Goal: Transaction & Acquisition: Purchase product/service

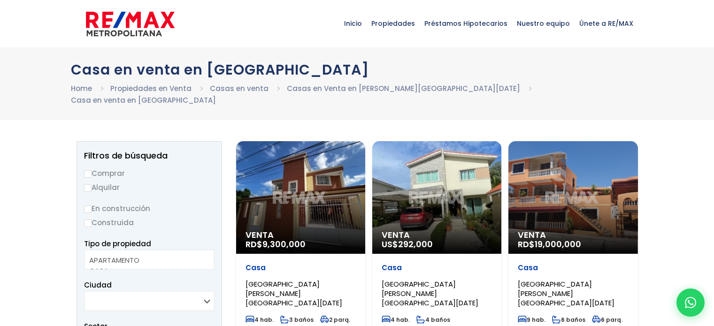
select select
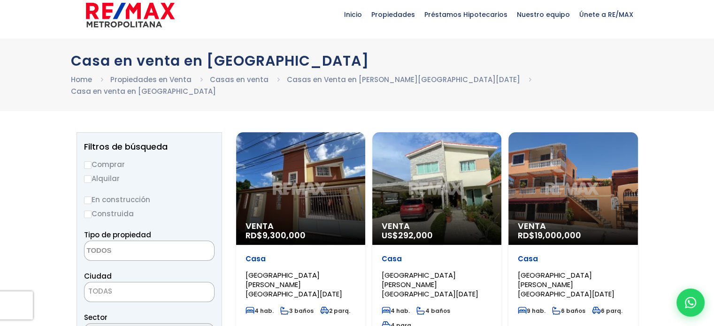
scroll to position [9, 0]
click at [87, 161] on input "Comprar" at bounding box center [88, 165] width 8 height 8
radio input "true"
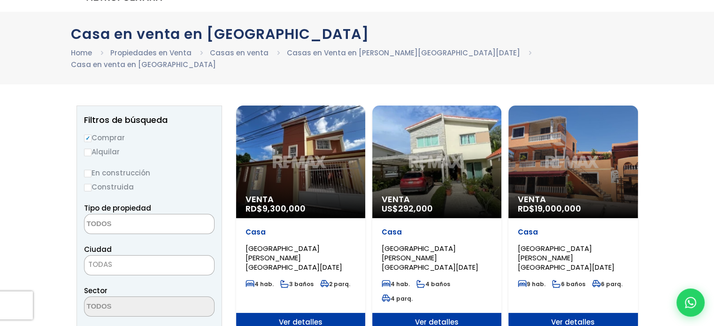
scroll to position [36, 0]
click at [142, 214] on textarea "Search" at bounding box center [129, 224] width 91 height 20
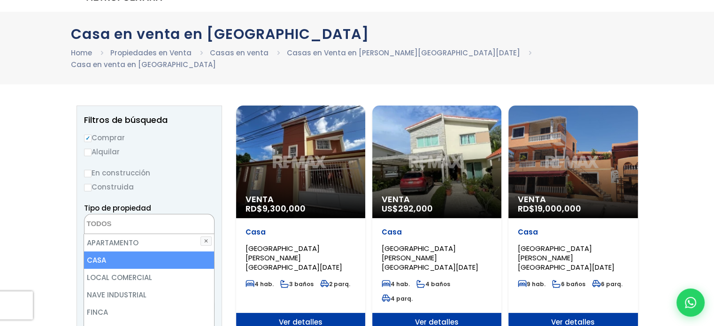
click at [124, 253] on li "CASA" at bounding box center [148, 259] width 129 height 17
select select "house"
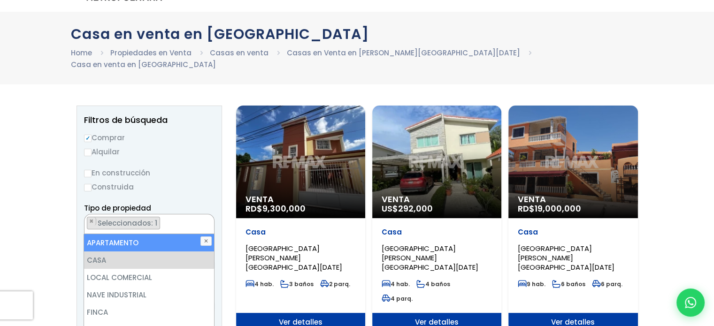
click at [233, 70] on div "Casa en venta en Villa Mella Home Propiedades en Venta Casas en venta Casas en …" at bounding box center [357, 48] width 714 height 73
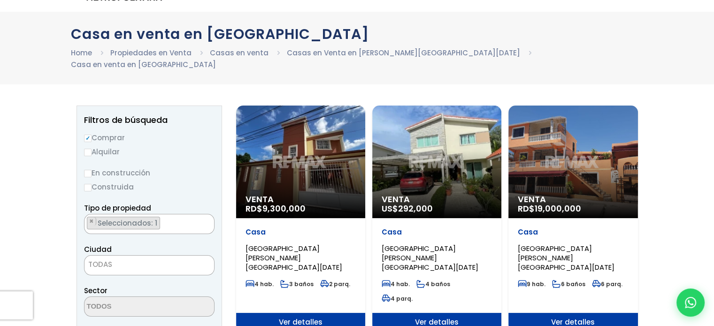
click at [141, 259] on span "TODAS" at bounding box center [149, 265] width 130 height 20
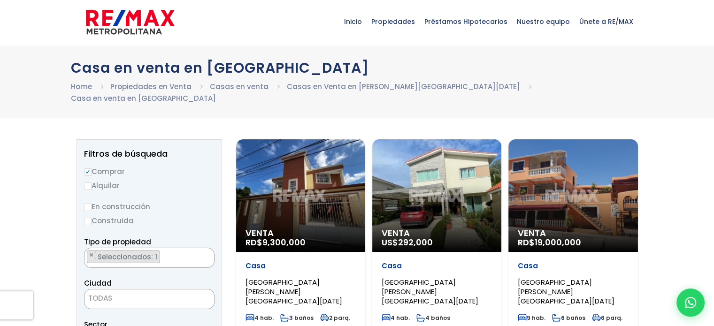
scroll to position [0, 0]
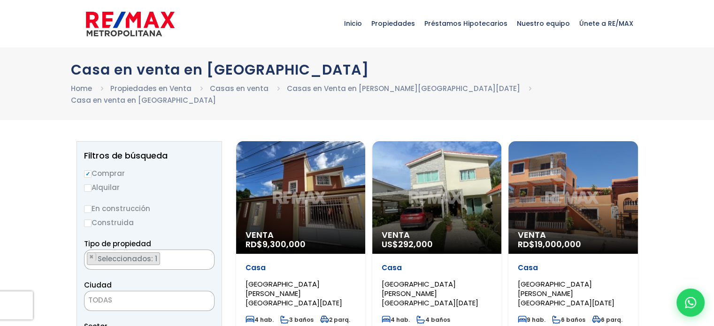
click at [91, 203] on label "En construcción" at bounding box center [149, 209] width 130 height 12
click at [0, 0] on input "En construcción" at bounding box center [0, 0] width 0 height 0
click at [87, 205] on input "En construcción" at bounding box center [88, 209] width 8 height 8
radio input "true"
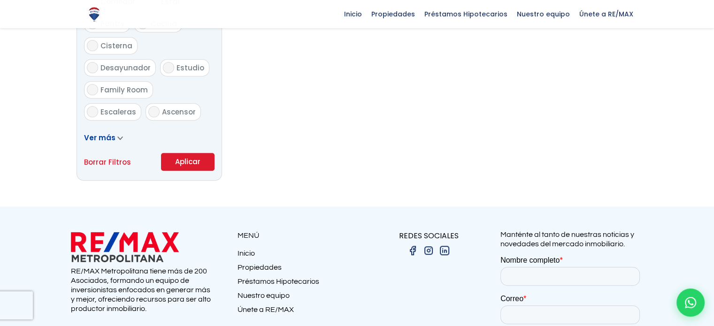
scroll to position [599, 0]
click at [199, 153] on button "Aplicar" at bounding box center [187, 162] width 53 height 18
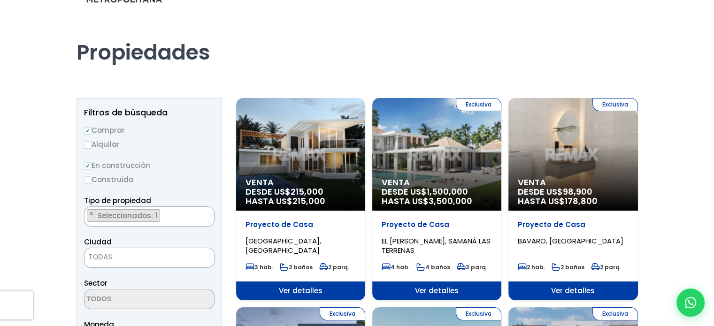
scroll to position [35, 0]
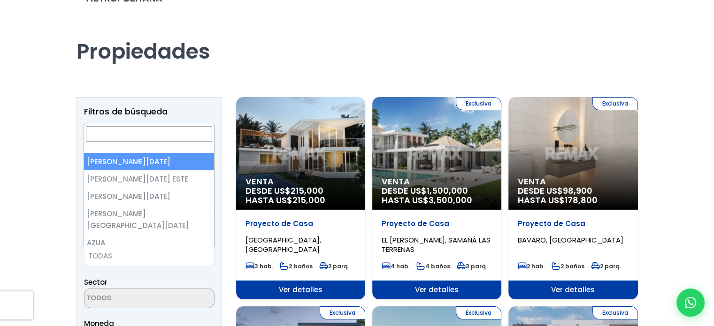
click at [164, 256] on span "TODAS" at bounding box center [148, 256] width 129 height 13
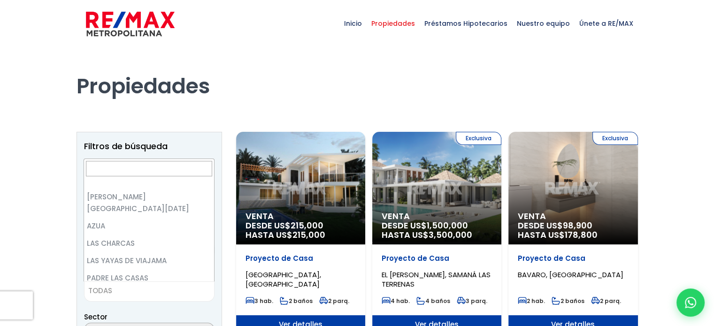
scroll to position [0, 0]
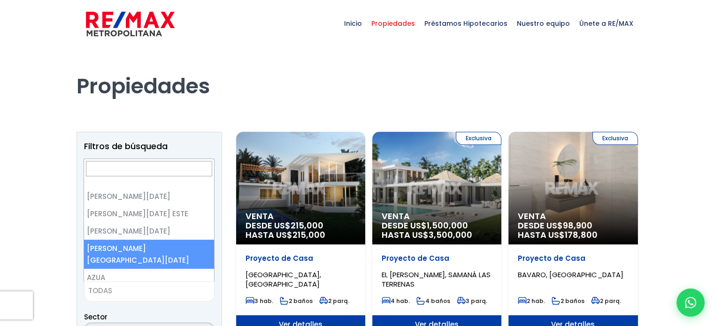
select select "150"
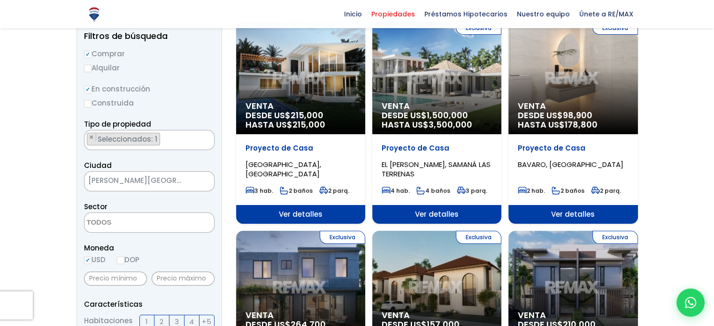
scroll to position [111, 0]
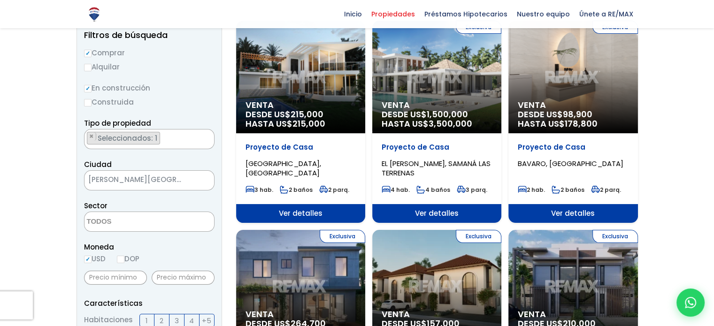
click at [122, 257] on input "DOP" at bounding box center [121, 260] width 8 height 8
radio input "true"
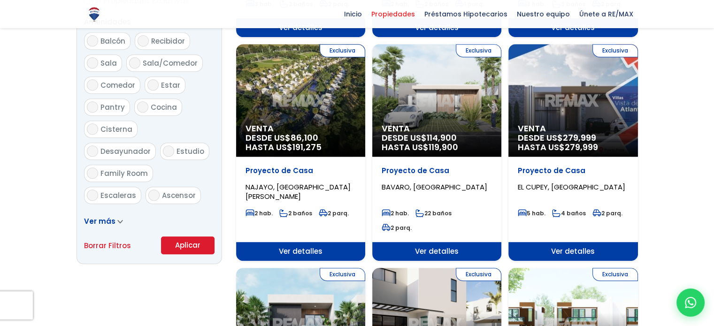
scroll to position [507, 0]
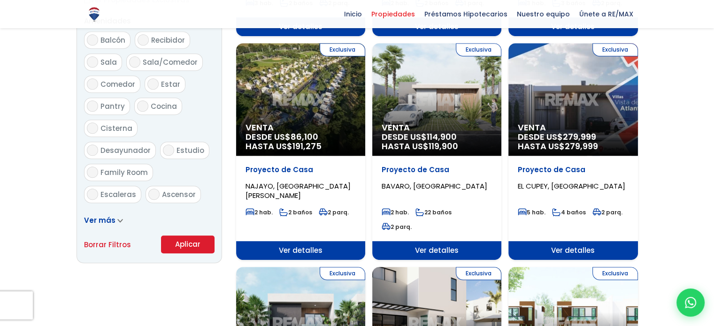
click at [189, 249] on button "Aplicar" at bounding box center [187, 245] width 53 height 18
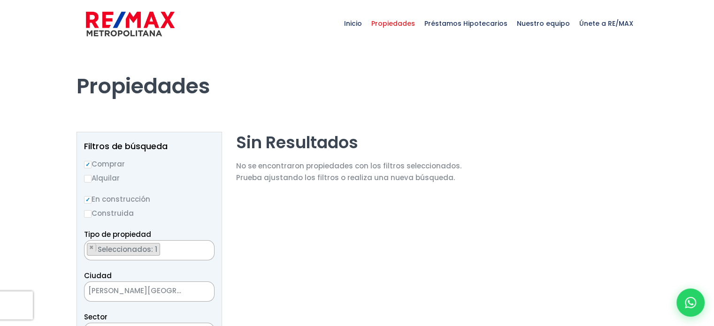
click at [90, 214] on input "Construida" at bounding box center [88, 214] width 8 height 8
radio input "true"
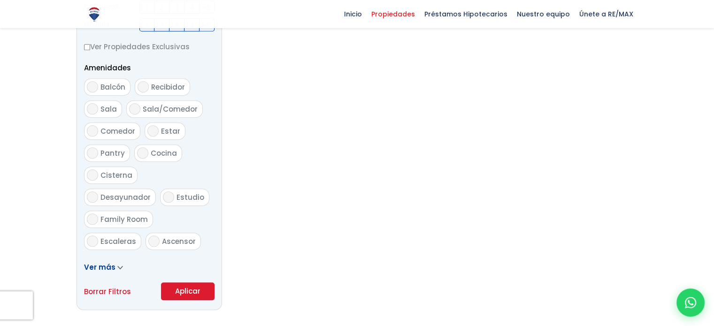
scroll to position [677, 0]
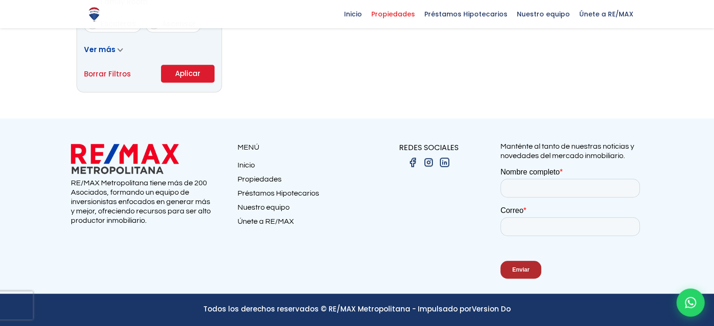
click at [198, 78] on button "Aplicar" at bounding box center [187, 74] width 53 height 18
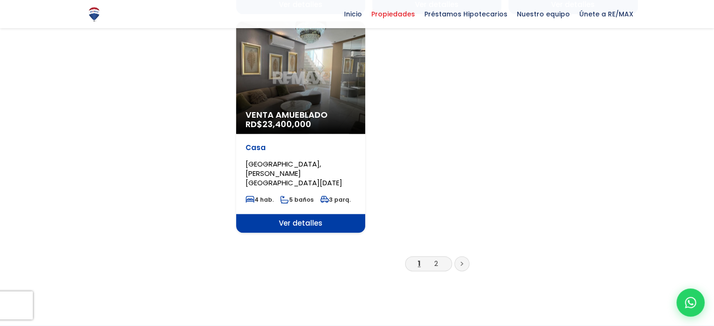
scroll to position [1234, 0]
click at [434, 258] on link "2" at bounding box center [436, 263] width 4 height 10
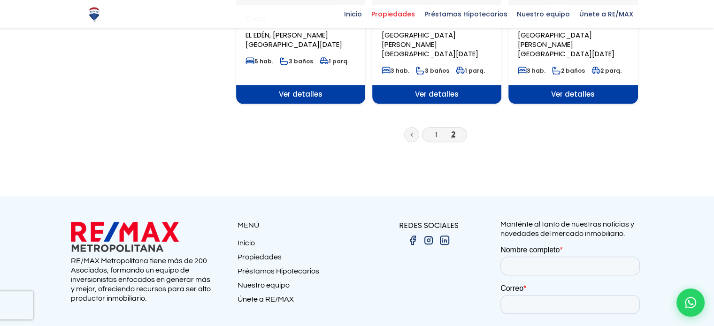
scroll to position [891, 0]
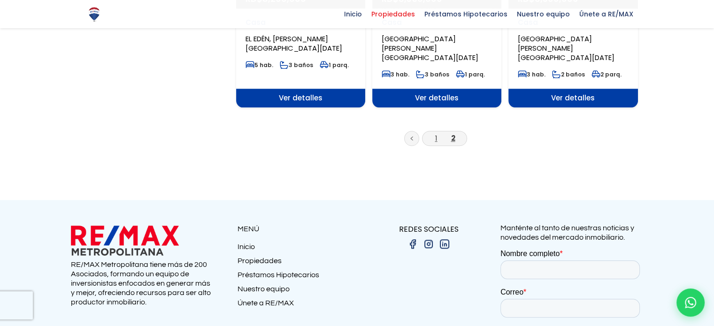
click at [435, 133] on link "1" at bounding box center [436, 138] width 2 height 10
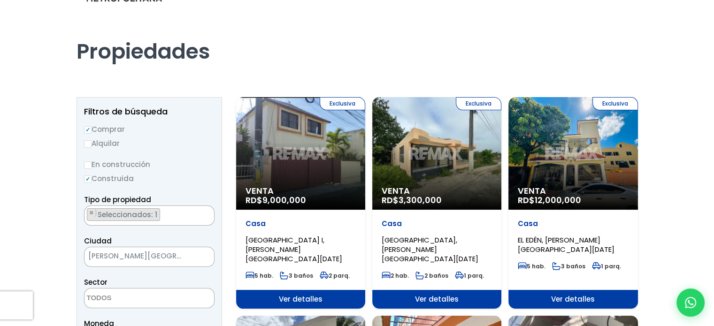
scroll to position [35, 0]
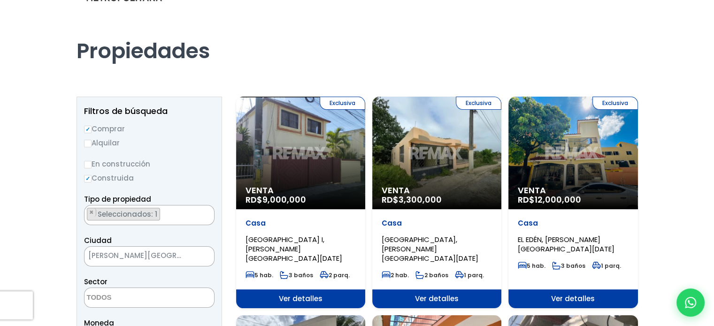
click at [414, 178] on div "Exclusiva Venta RD$ 3,300,000" at bounding box center [436, 153] width 129 height 113
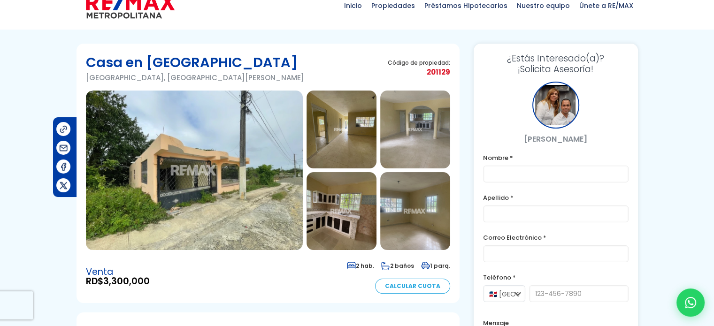
scroll to position [21, 0]
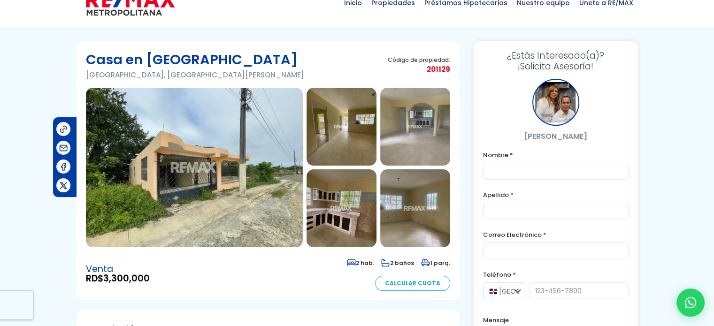
click at [339, 117] on img at bounding box center [341, 127] width 70 height 78
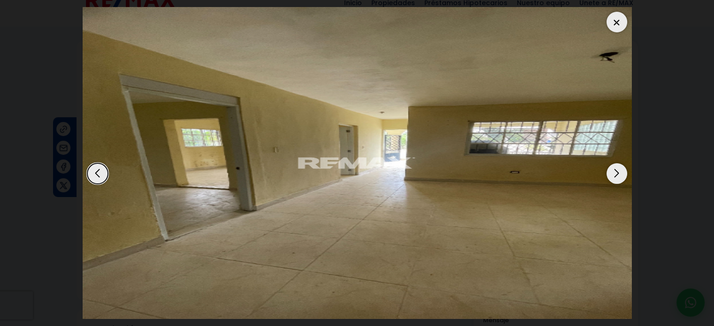
click at [618, 174] on div "Next slide" at bounding box center [616, 173] width 21 height 21
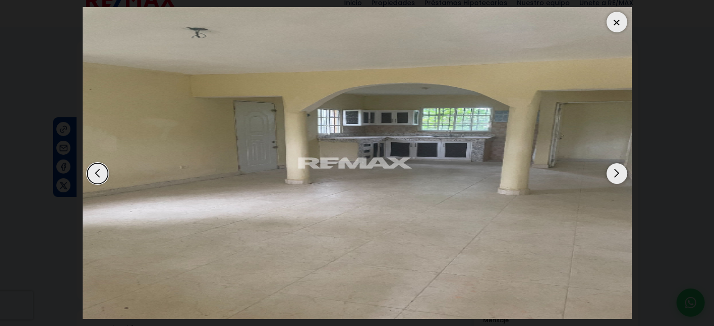
click at [618, 174] on div "Next slide" at bounding box center [616, 173] width 21 height 21
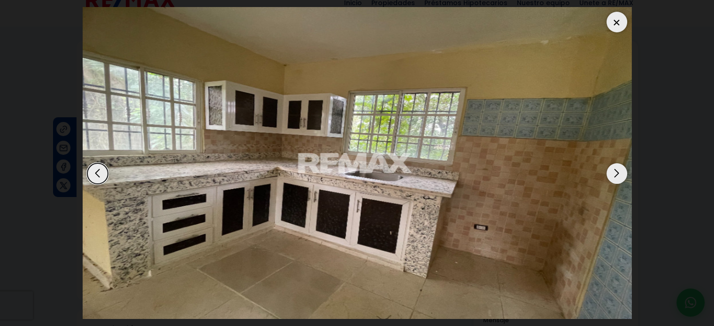
click at [618, 174] on div "Next slide" at bounding box center [616, 173] width 21 height 21
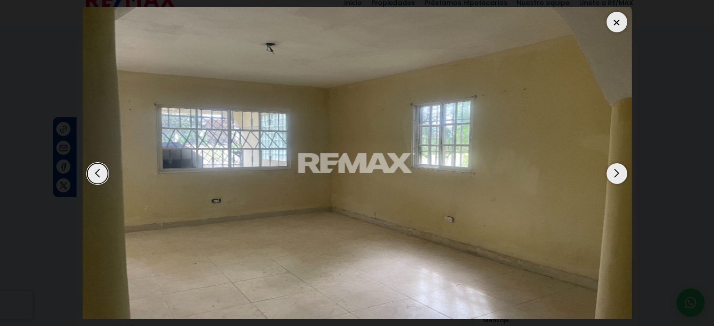
click at [618, 174] on div "Next slide" at bounding box center [616, 173] width 21 height 21
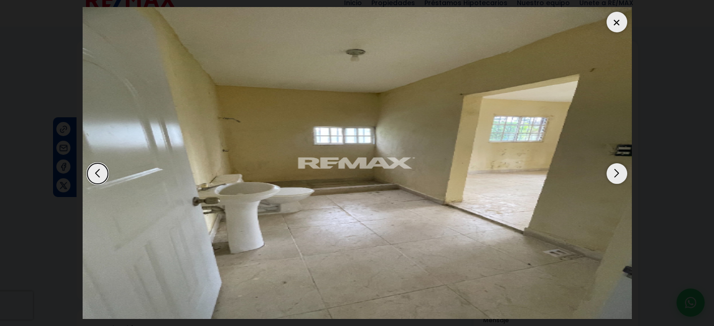
click at [618, 174] on div "Next slide" at bounding box center [616, 173] width 21 height 21
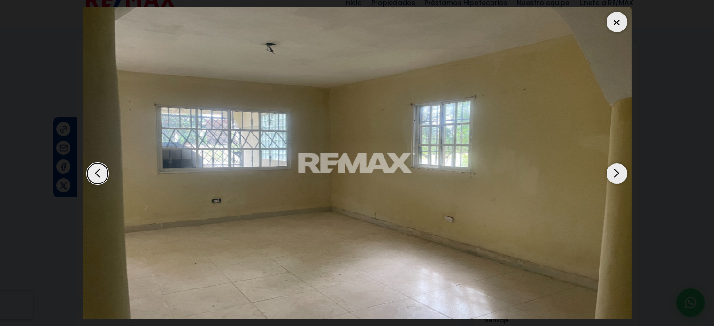
click at [618, 174] on div "Next slide" at bounding box center [616, 173] width 21 height 21
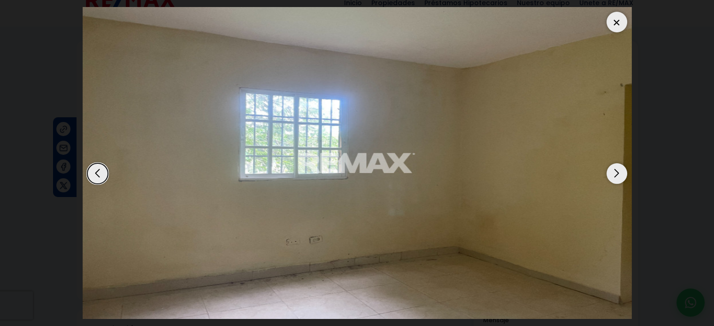
click at [618, 174] on div "Next slide" at bounding box center [616, 173] width 21 height 21
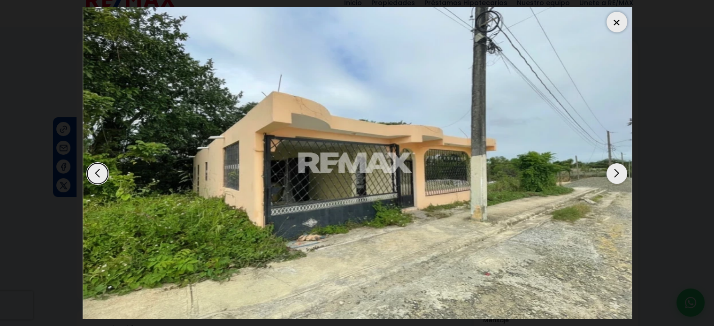
click at [618, 174] on div "Next slide" at bounding box center [616, 173] width 21 height 21
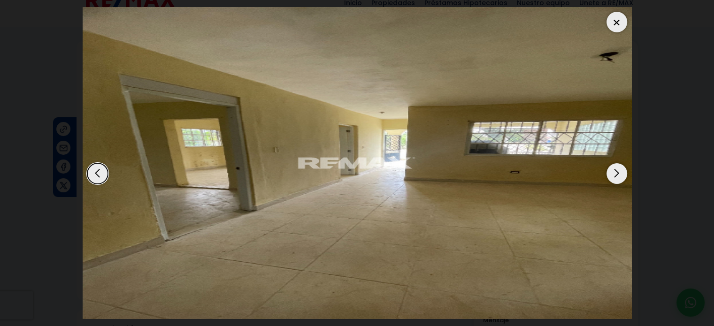
click at [615, 22] on div at bounding box center [616, 22] width 21 height 21
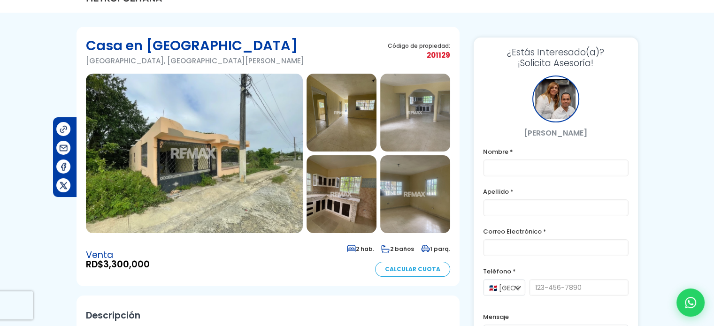
scroll to position [32, 0]
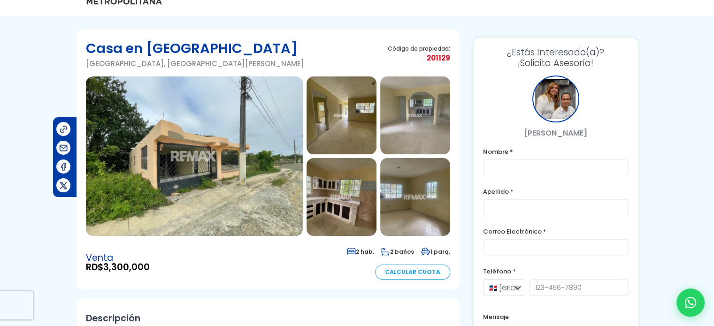
click at [245, 161] on img at bounding box center [194, 156] width 217 height 160
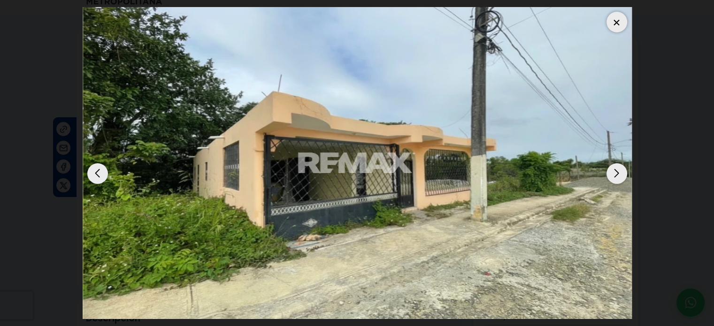
click at [617, 177] on div "Next slide" at bounding box center [616, 173] width 21 height 21
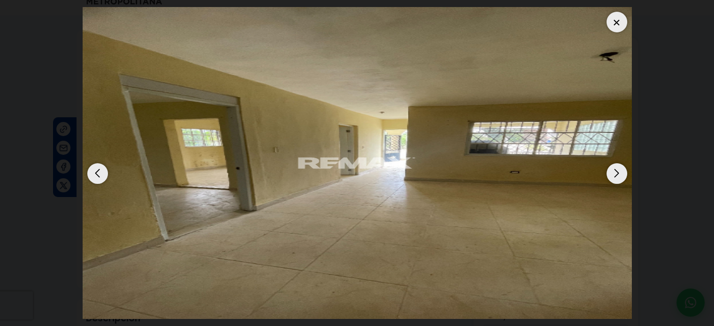
click at [617, 177] on div "Next slide" at bounding box center [616, 173] width 21 height 21
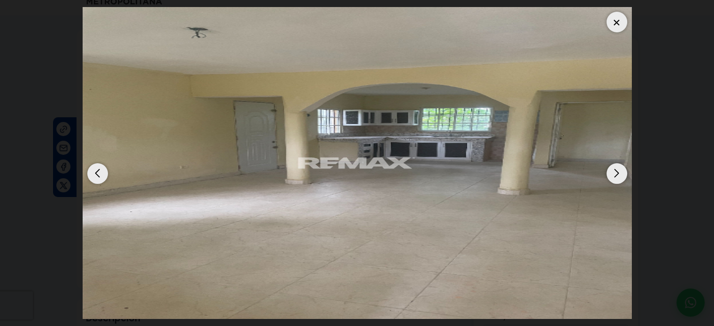
click at [617, 177] on div "Next slide" at bounding box center [616, 173] width 21 height 21
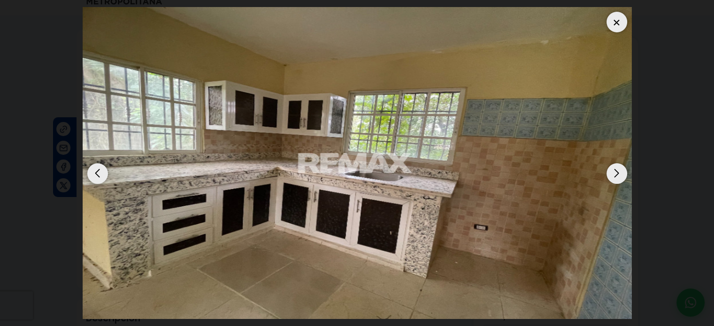
click at [617, 177] on div "Next slide" at bounding box center [616, 173] width 21 height 21
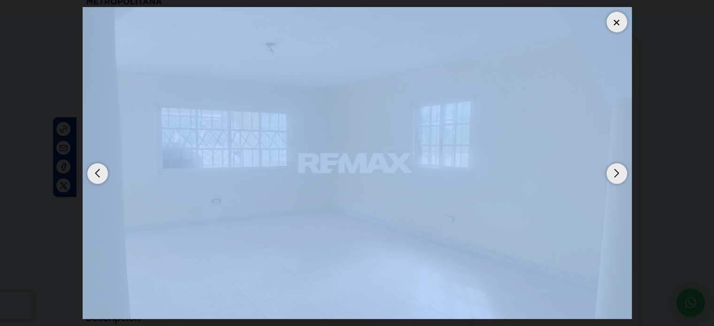
click at [617, 177] on div "Next slide" at bounding box center [616, 173] width 21 height 21
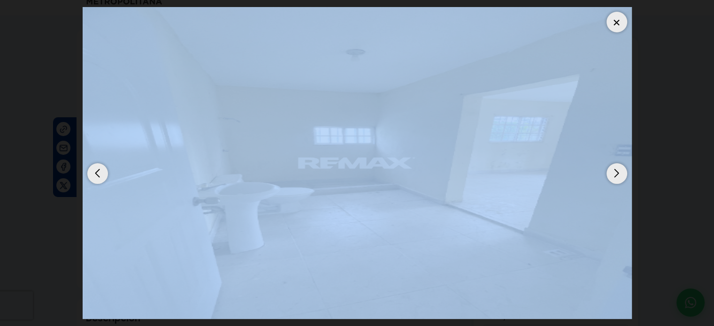
click at [617, 177] on div "Next slide" at bounding box center [616, 173] width 21 height 21
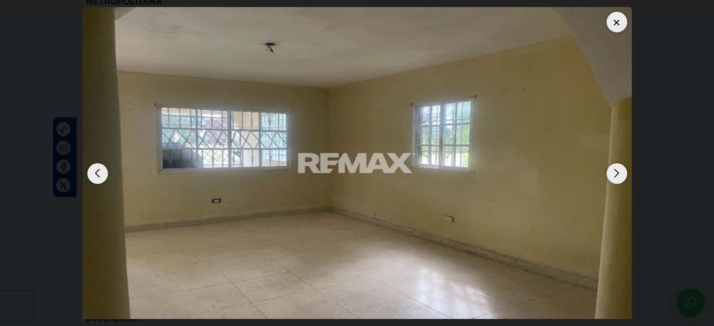
click at [617, 177] on div "Next slide" at bounding box center [616, 173] width 21 height 21
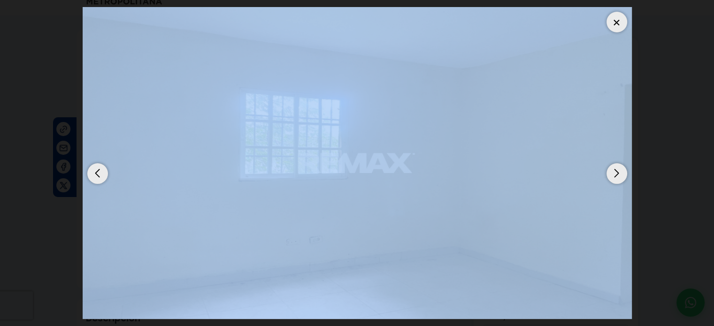
click at [617, 177] on div "Next slide" at bounding box center [616, 173] width 21 height 21
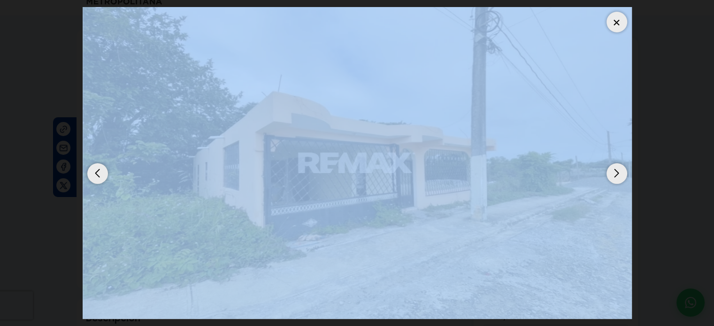
click at [617, 177] on div "Next slide" at bounding box center [616, 173] width 21 height 21
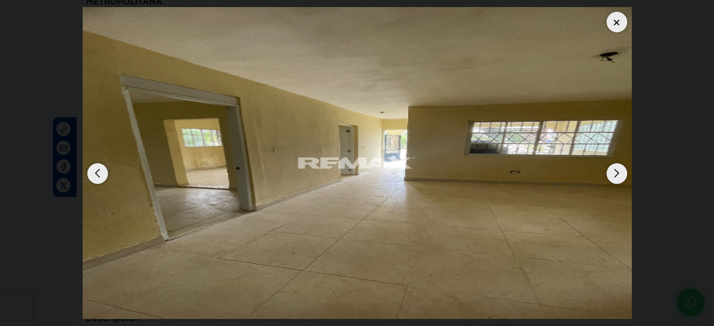
click at [617, 177] on div "Next slide" at bounding box center [616, 173] width 21 height 21
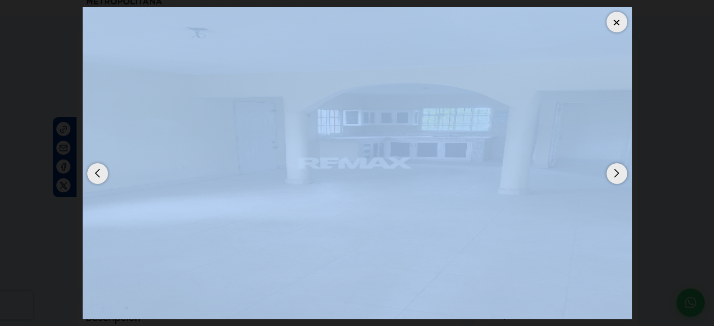
click at [617, 177] on div "Next slide" at bounding box center [616, 173] width 21 height 21
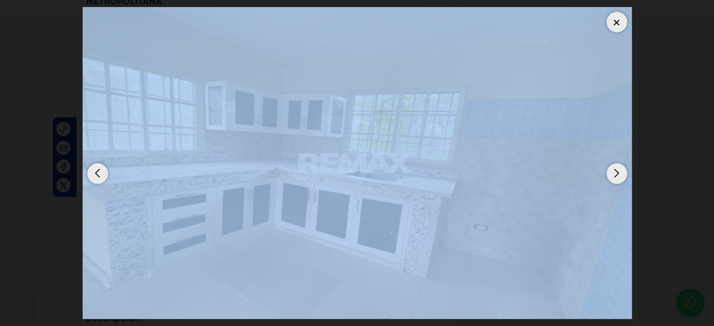
click at [617, 177] on div "Next slide" at bounding box center [616, 173] width 21 height 21
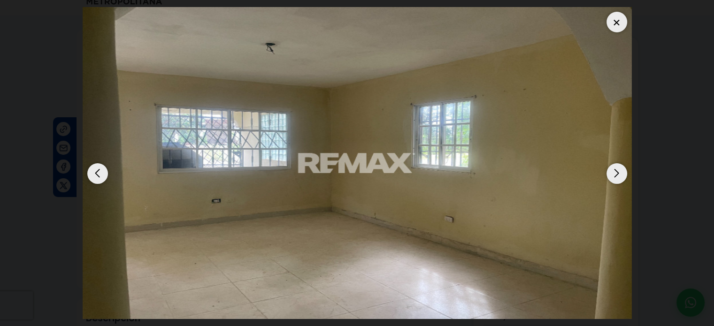
click at [617, 177] on div "Next slide" at bounding box center [616, 173] width 21 height 21
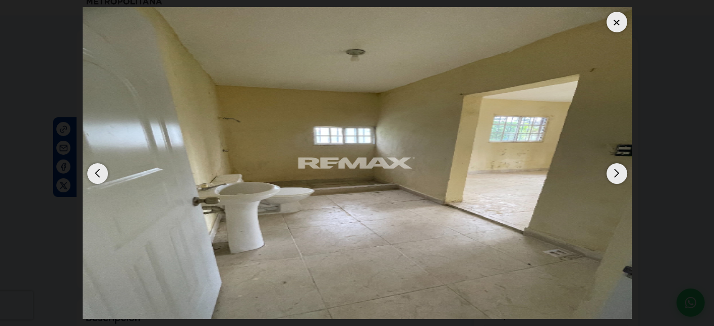
click at [617, 177] on div "Next slide" at bounding box center [616, 173] width 21 height 21
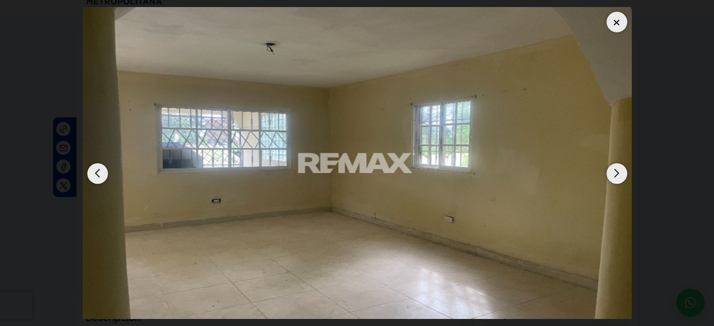
click at [623, 20] on div at bounding box center [616, 22] width 21 height 21
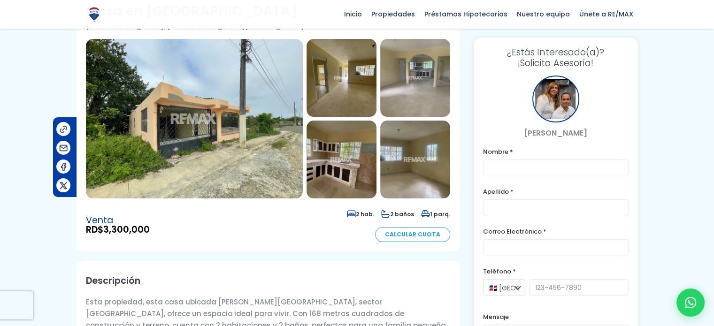
scroll to position [69, 0]
click at [518, 171] on input "text" at bounding box center [555, 168] width 145 height 17
type input "katia"
type input "santos"
type input "katia.santos1951@yahoo.com"
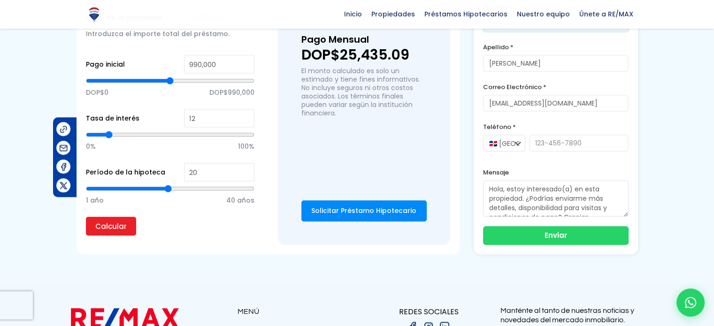
scroll to position [679, 0]
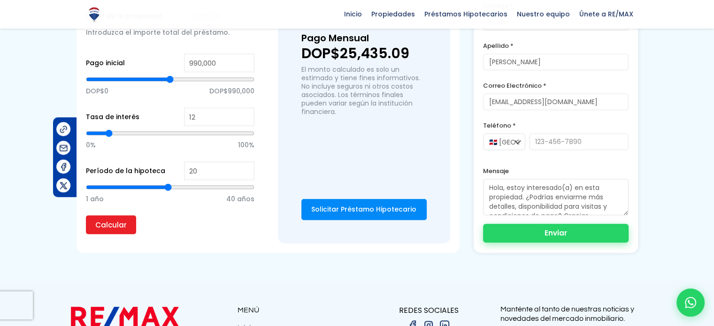
click at [541, 224] on button "Enviar" at bounding box center [555, 233] width 145 height 19
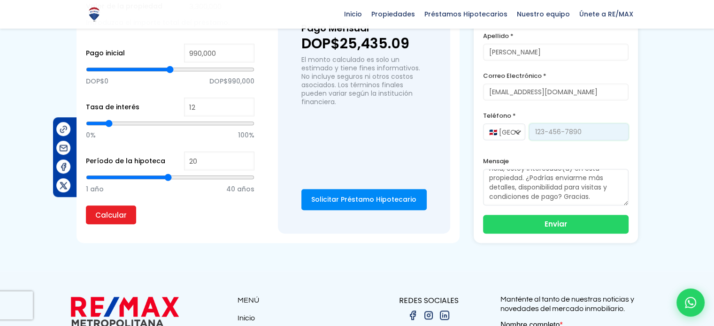
scroll to position [0, 0]
click at [550, 124] on input "tel" at bounding box center [578, 131] width 99 height 17
type input "8293176803"
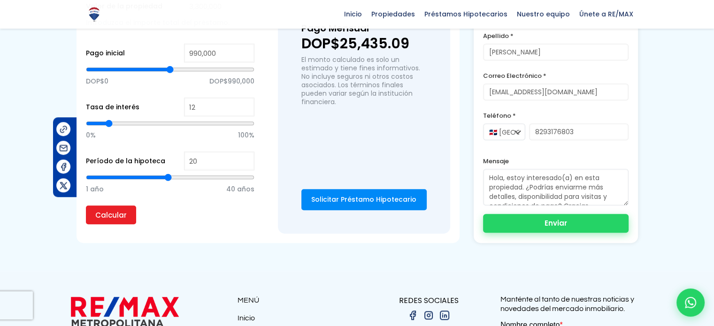
click at [533, 214] on button "Enviar" at bounding box center [555, 223] width 145 height 19
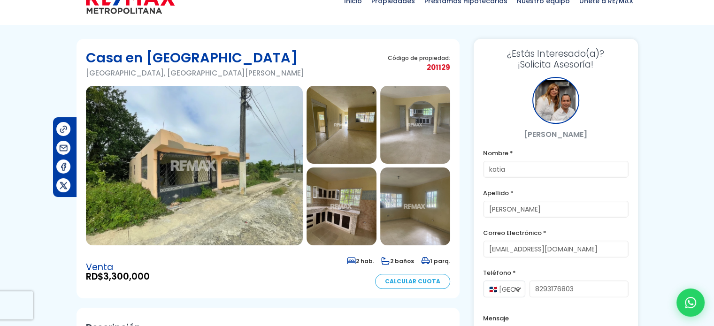
scroll to position [23, 0]
